Goal: Check status

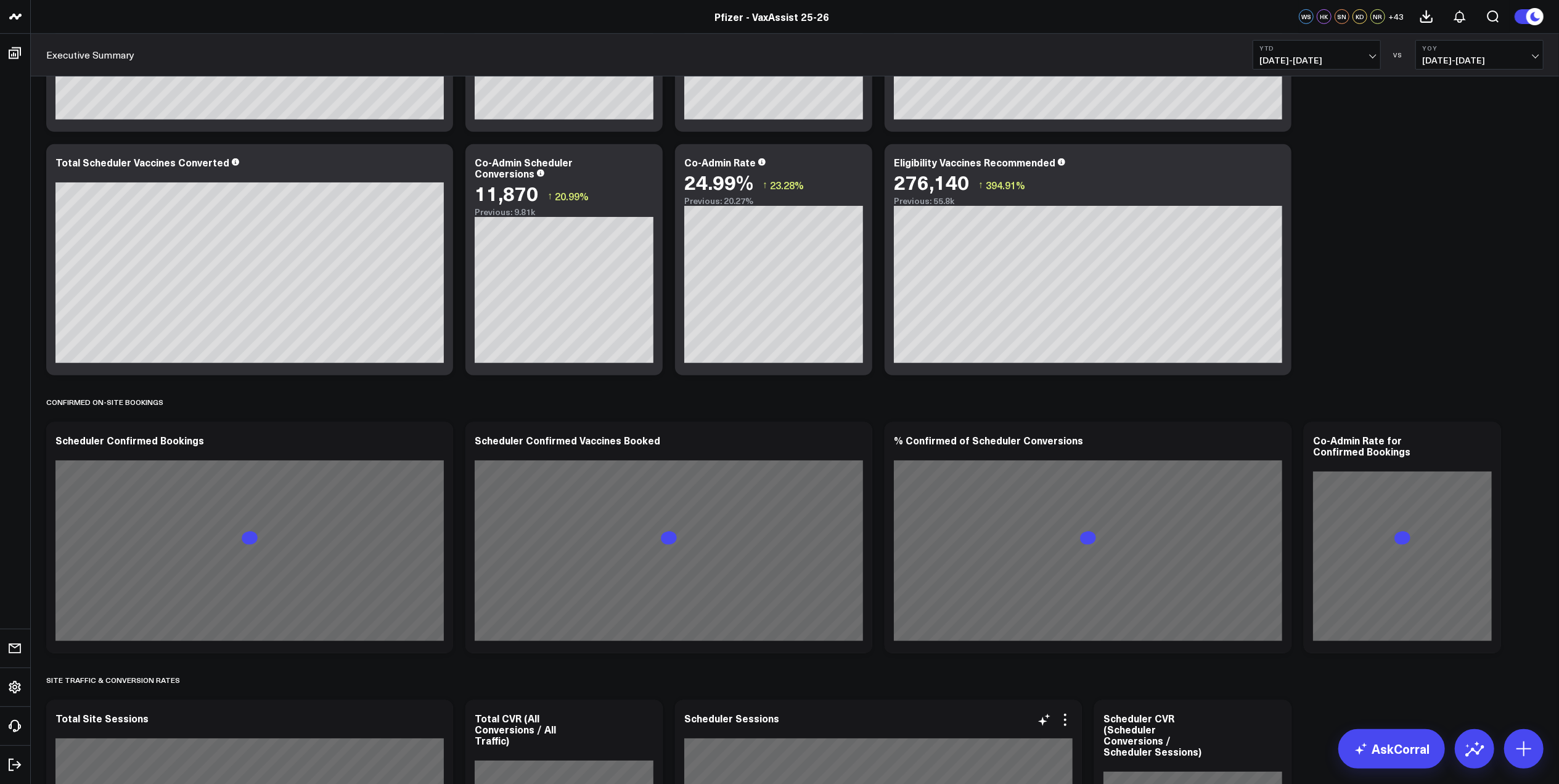
scroll to position [493, 0]
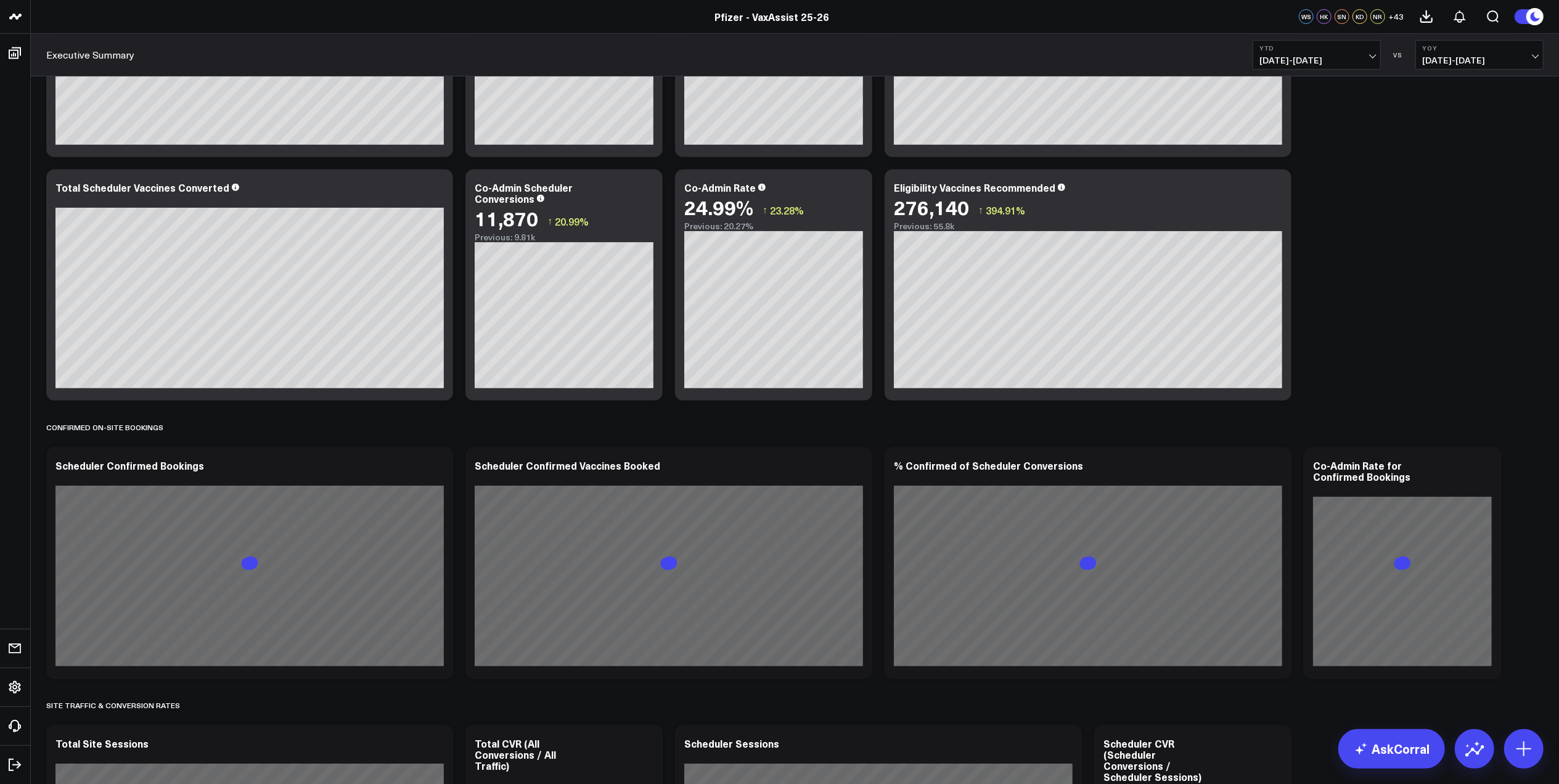
click at [1319, 57] on span "01/01/25 - 09/10/25" at bounding box center [1317, 60] width 115 height 10
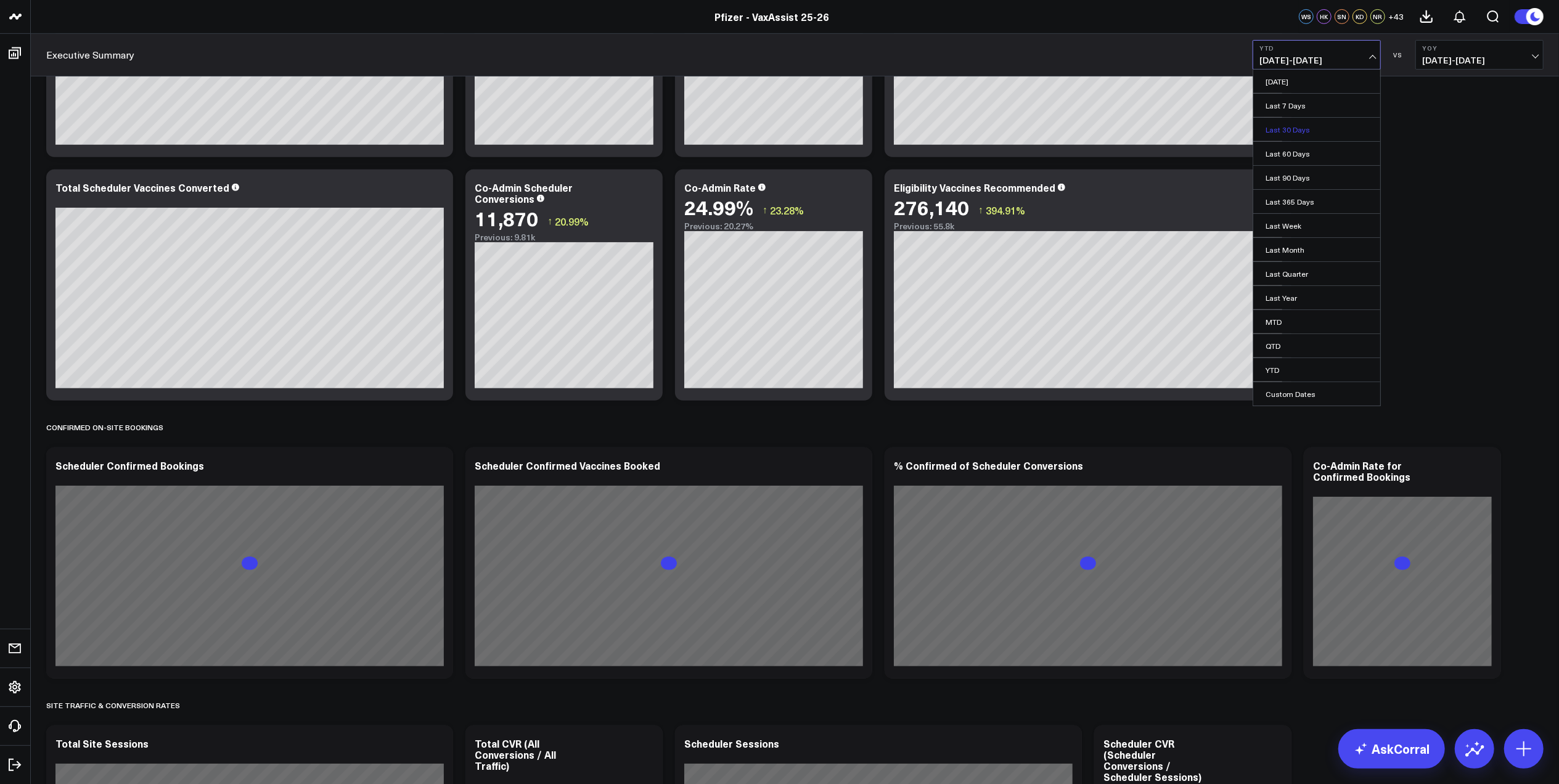
click at [1317, 134] on link "Last 30 Days" at bounding box center [1317, 130] width 127 height 23
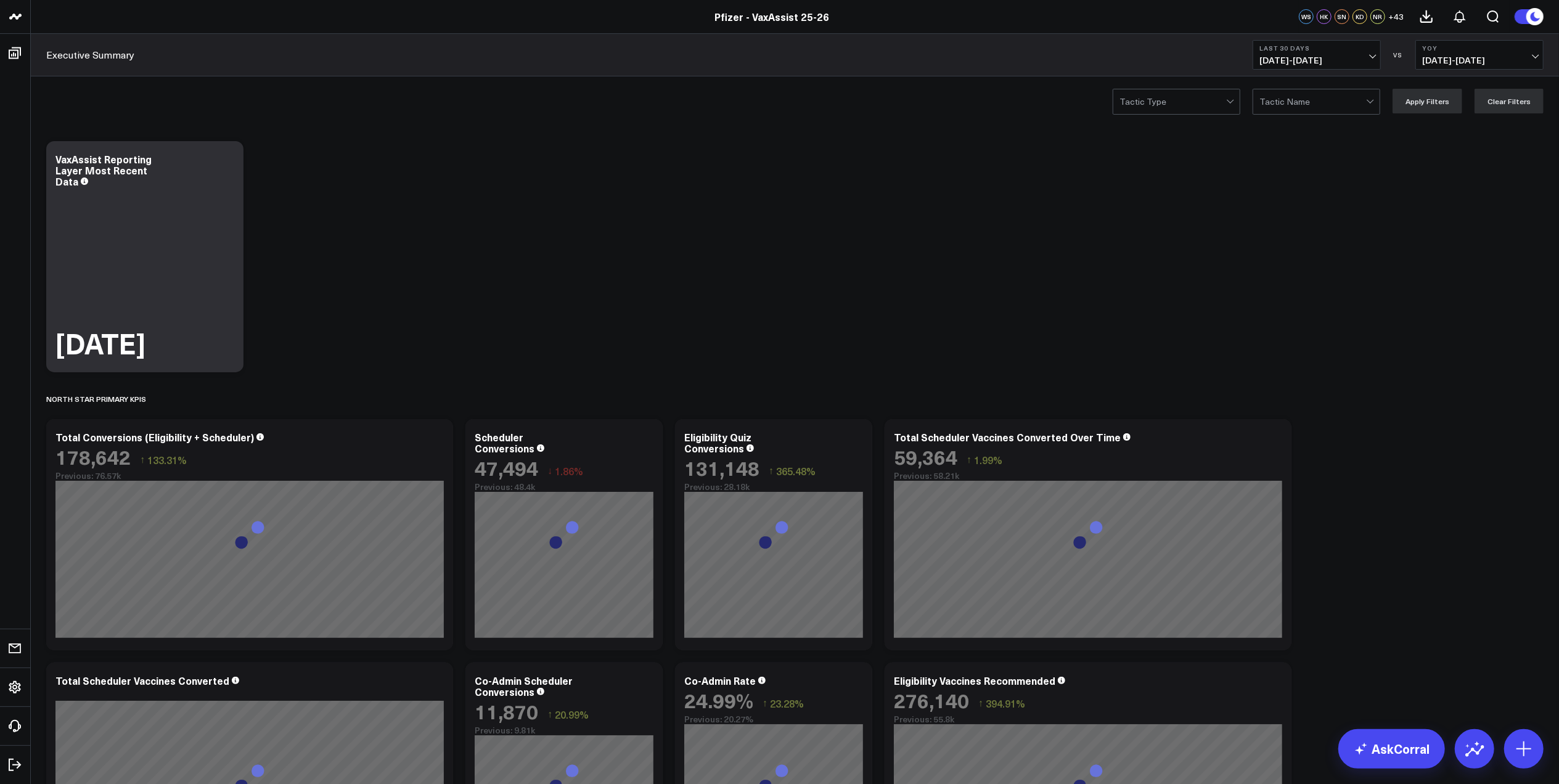
scroll to position [164, 0]
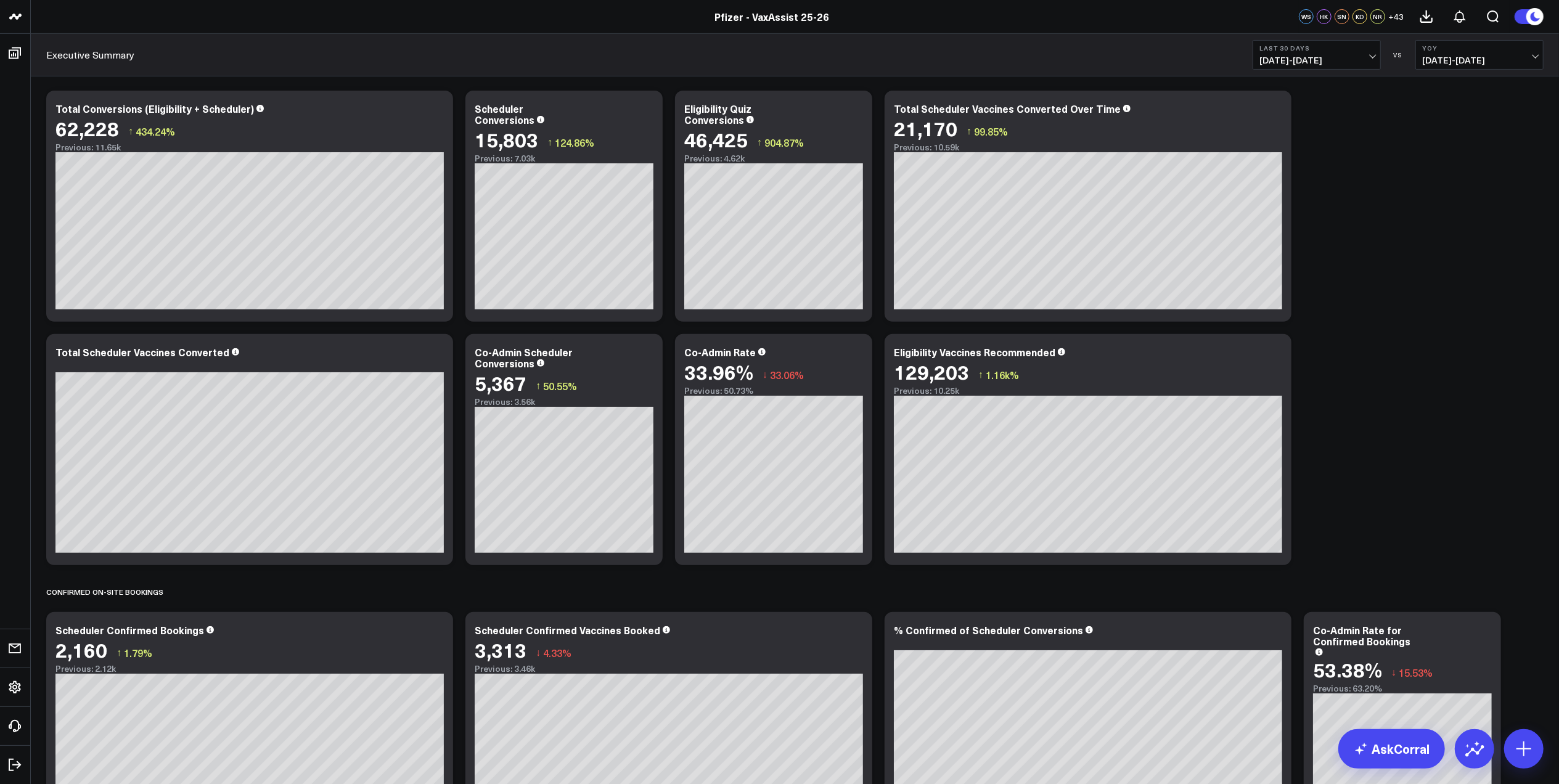
scroll to position [2054, 0]
